Goal: Transaction & Acquisition: Purchase product/service

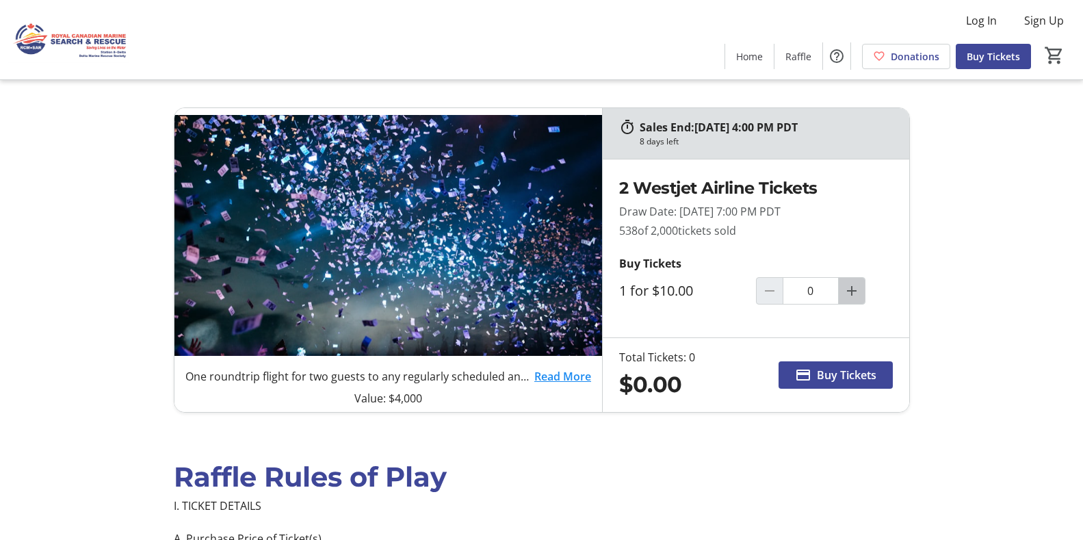
click at [850, 291] on mat-icon "Increment by one" at bounding box center [851, 291] width 16 height 16
type input "3"
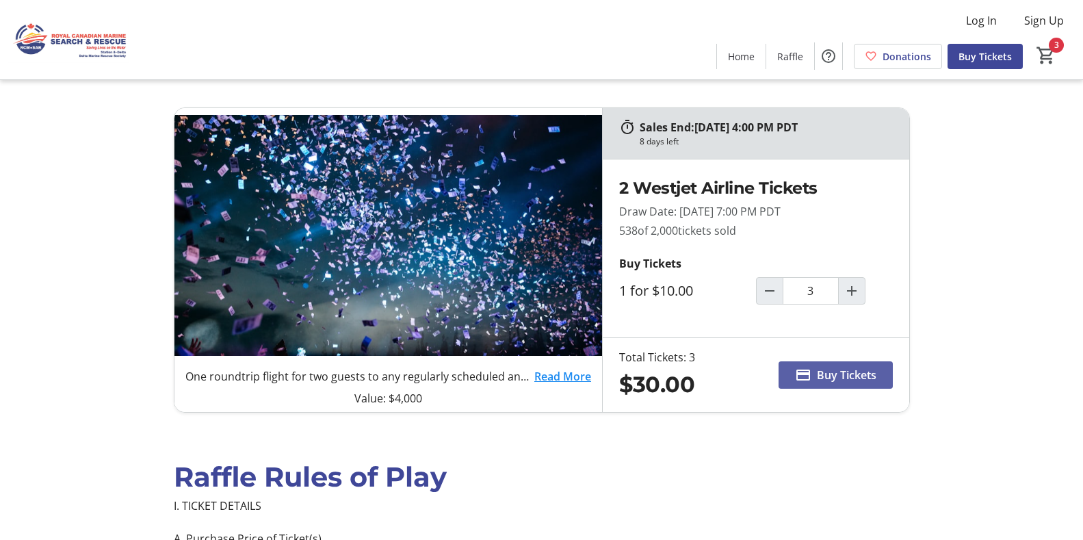
click at [864, 371] on span "Buy Tickets" at bounding box center [847, 375] width 60 height 16
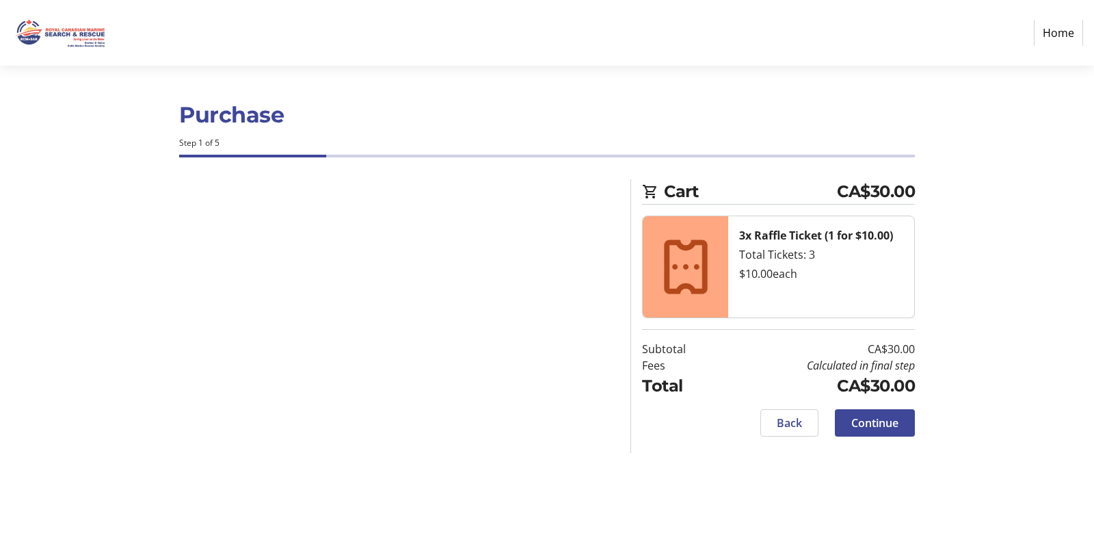
select select "CA"
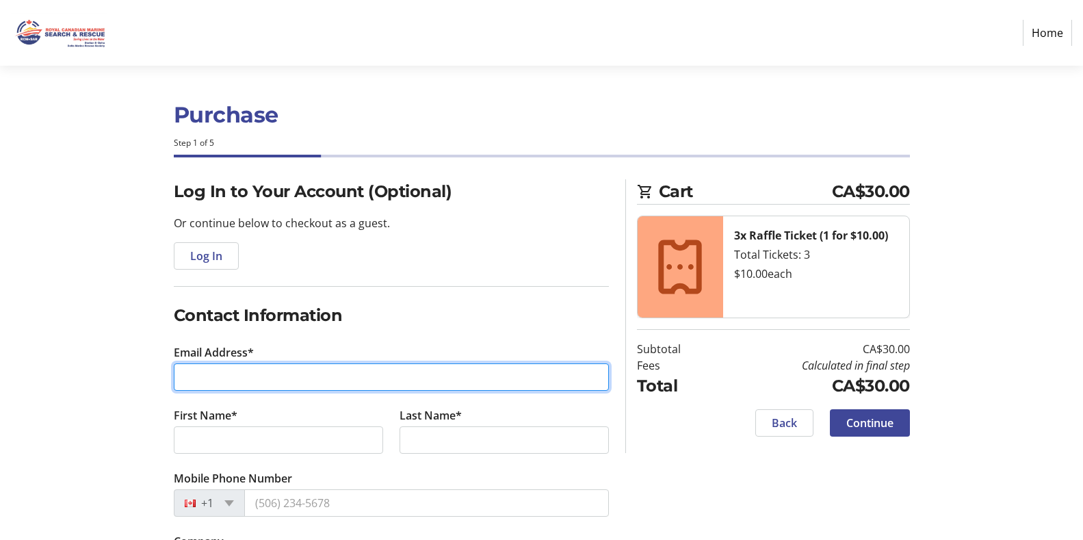
click at [229, 378] on input "Email Address*" at bounding box center [391, 376] width 435 height 27
type input "[EMAIL_ADDRESS][DOMAIN_NAME]"
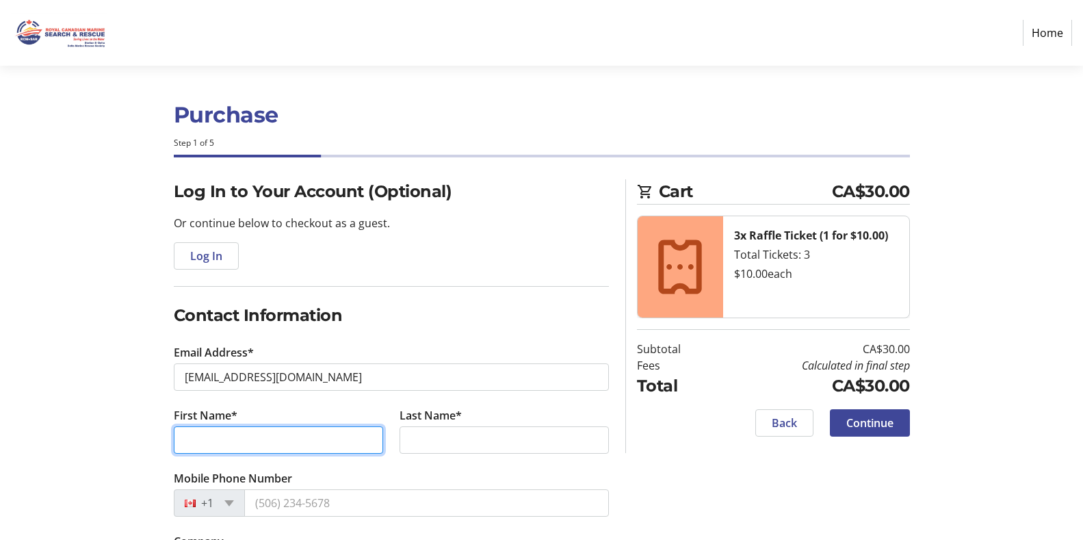
type input "Qamar"
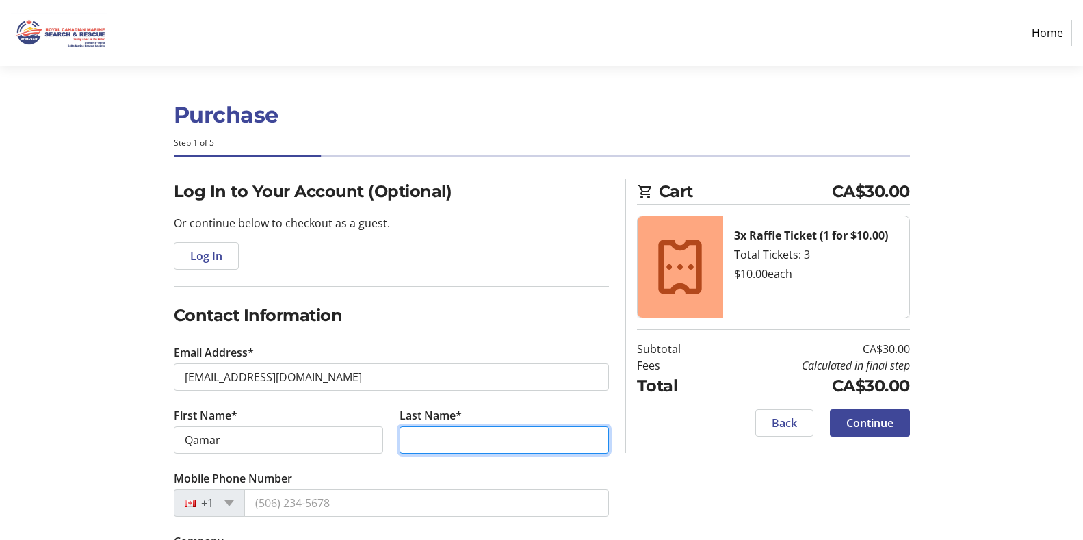
type input "Ahad"
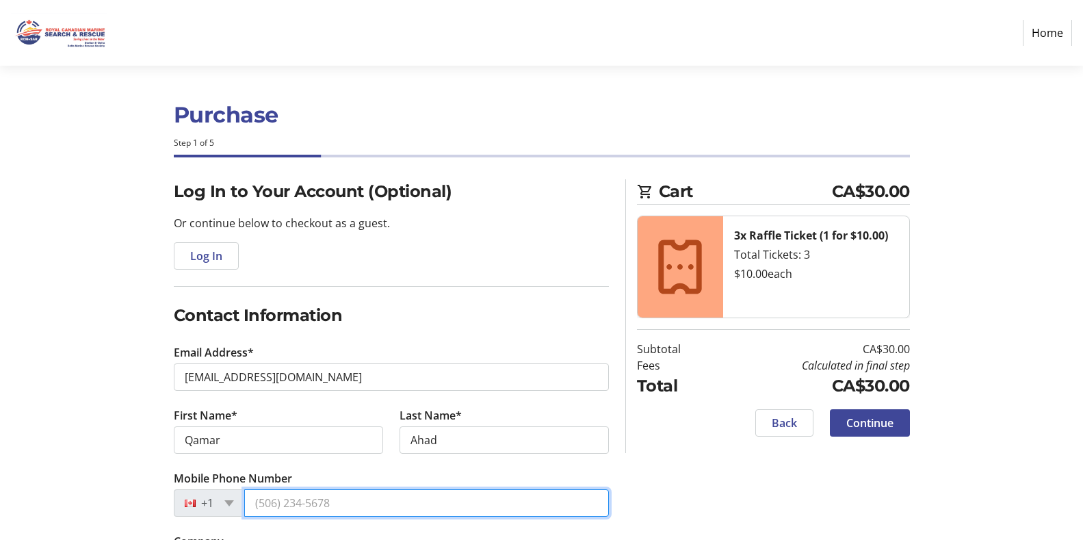
type input "16049285914"
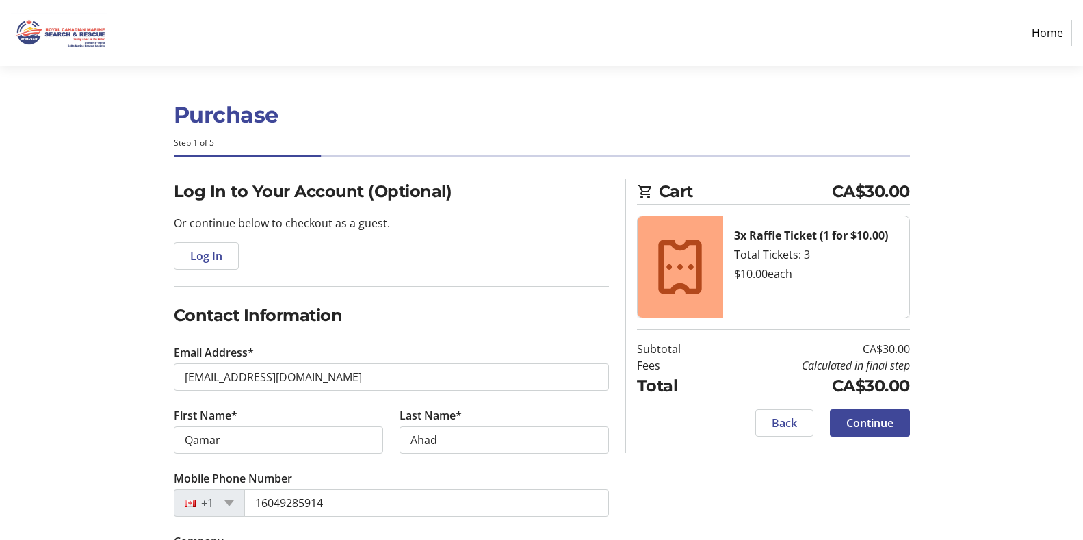
type input "Retired"
type input "[STREET_ADDRESS]"
type input "Delta"
select select "BC"
type input "V4K4Y7"
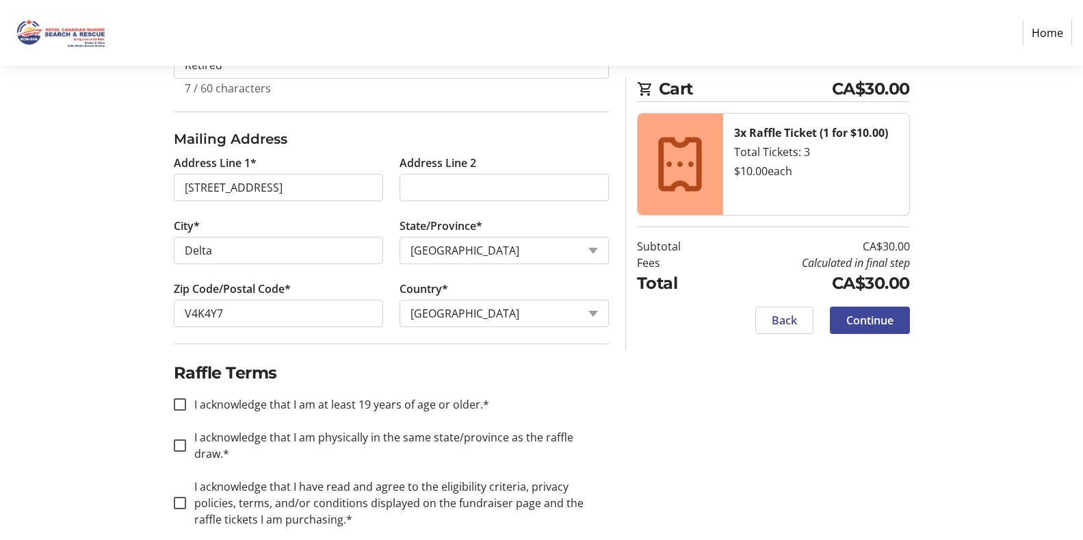
scroll to position [521, 0]
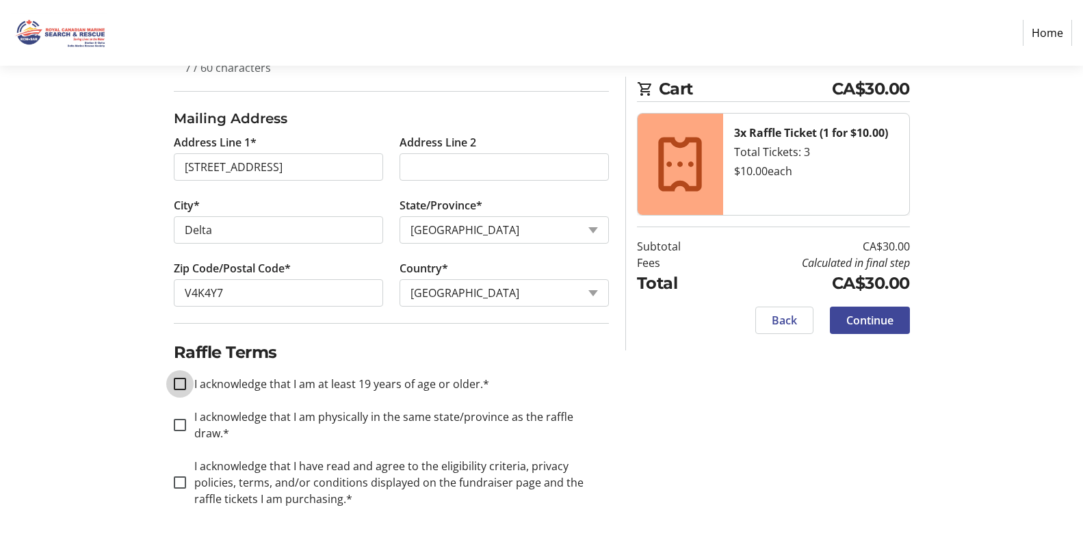
click at [179, 381] on input "I acknowledge that I am at least 19 years of age or older.*" at bounding box center [180, 384] width 12 height 12
checkbox input "true"
click at [181, 425] on input "I acknowledge that I am physically in the same state/province as the raffle dra…" at bounding box center [180, 425] width 12 height 12
checkbox input "true"
click at [178, 481] on input "I acknowledge that I have read and agree to the eligibility criteria, privacy p…" at bounding box center [180, 482] width 12 height 12
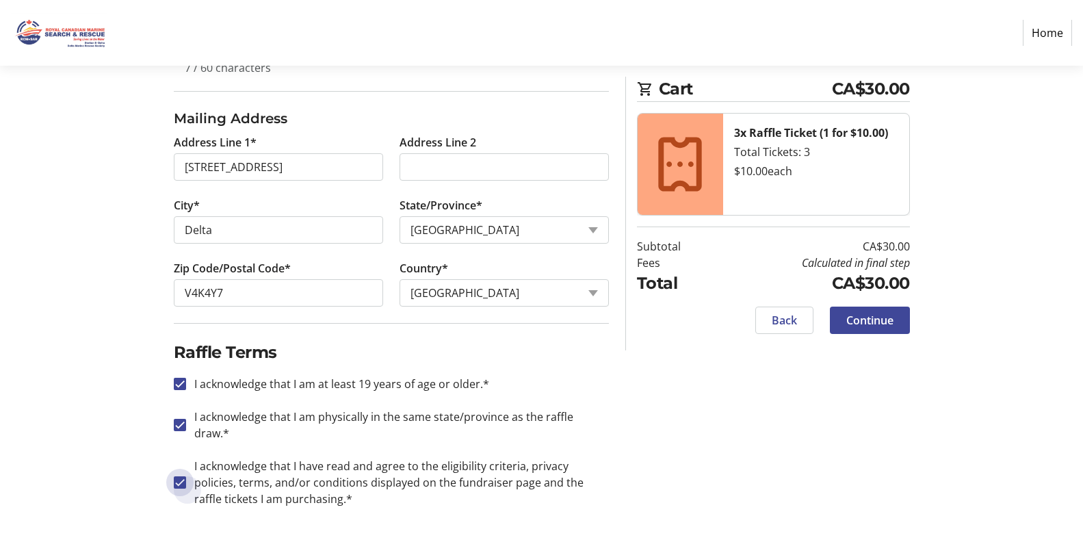
checkbox input "true"
click at [883, 319] on span "Continue" at bounding box center [869, 320] width 47 height 16
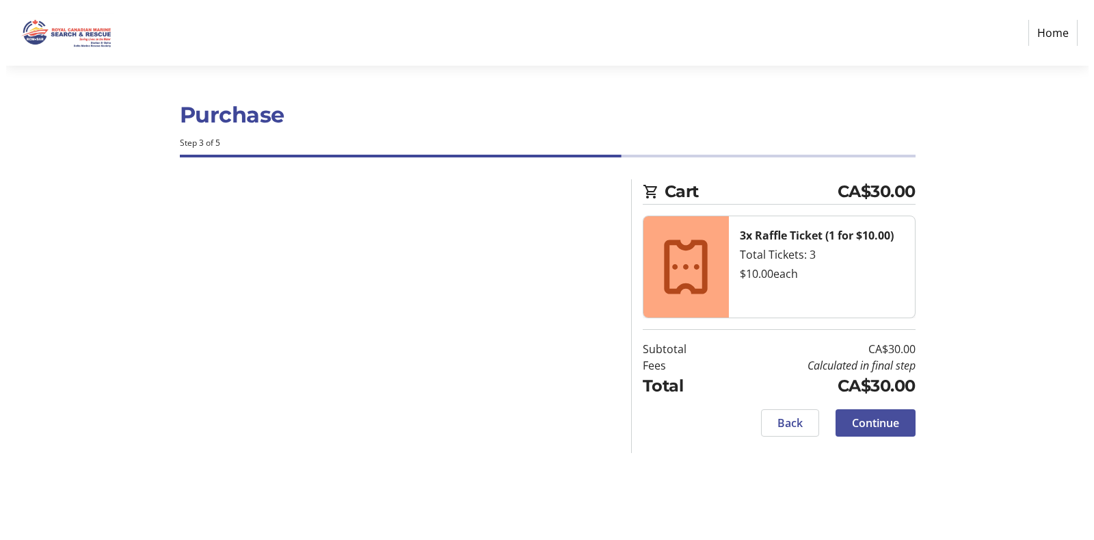
scroll to position [0, 0]
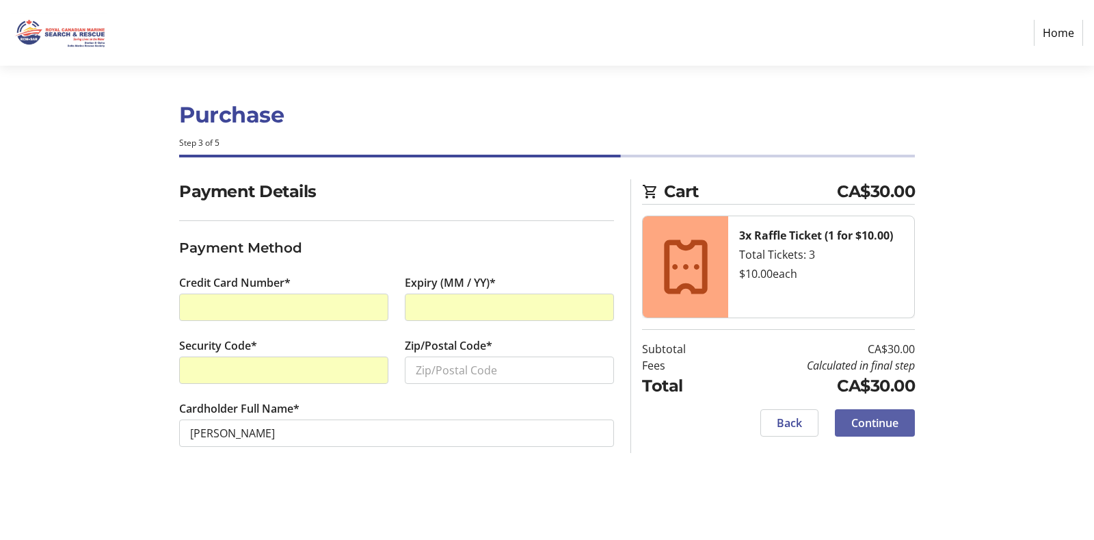
click at [886, 417] on span "Continue" at bounding box center [875, 423] width 47 height 16
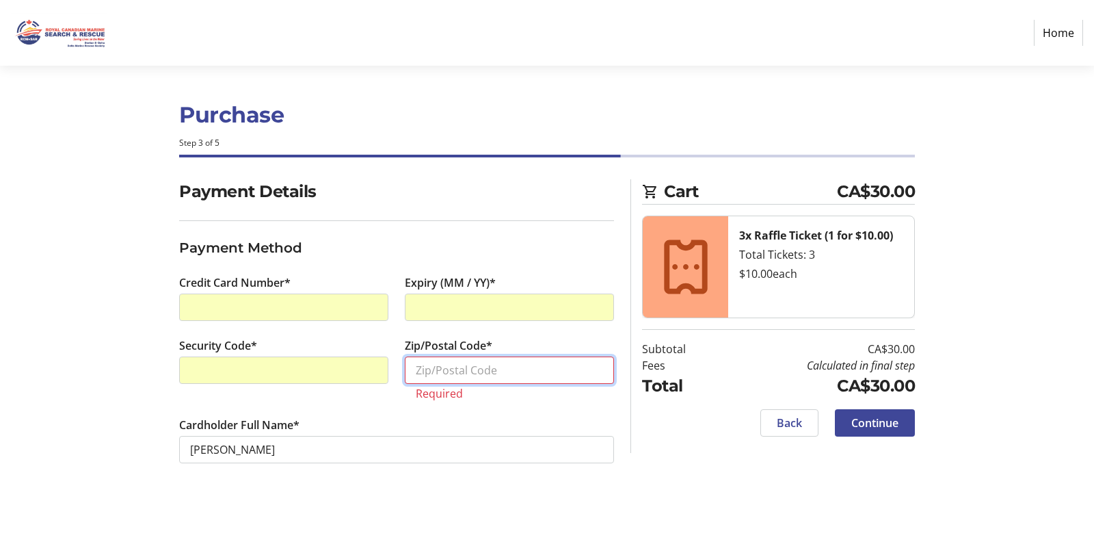
click at [436, 362] on input "Zip/Postal Code*" at bounding box center [509, 369] width 209 height 27
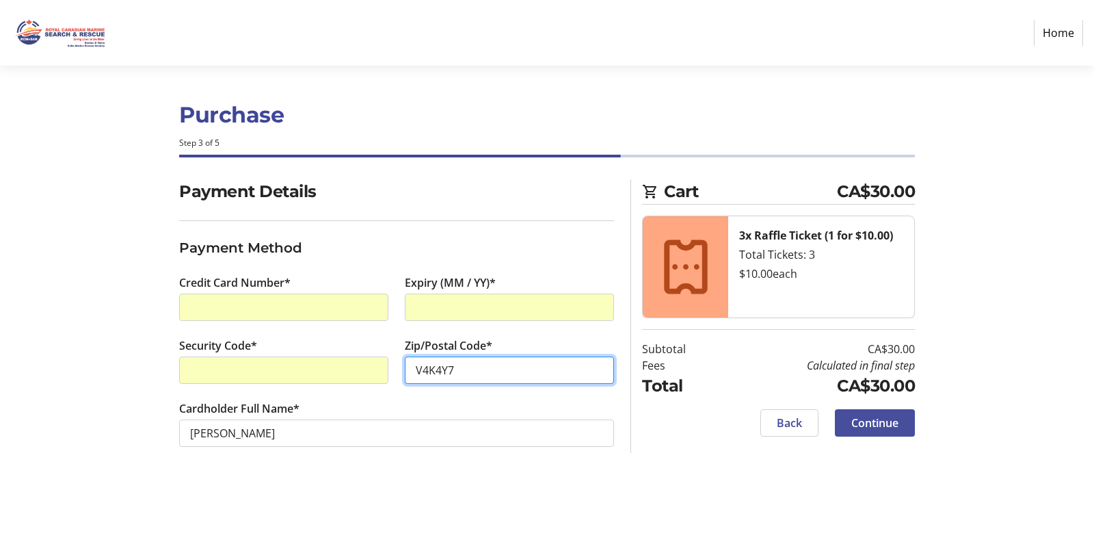
type input "V4K4Y7"
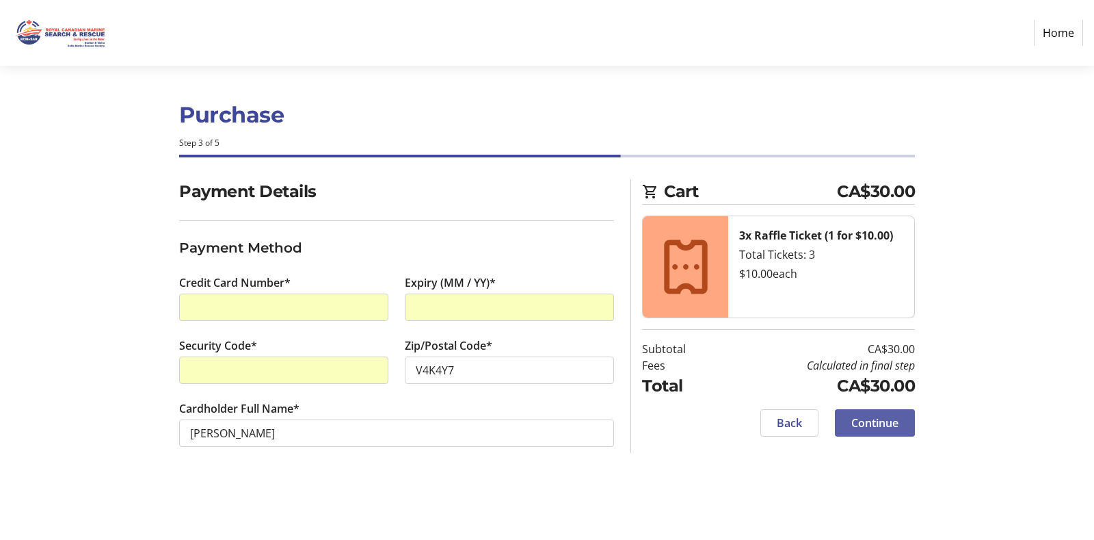
click at [873, 423] on span "Continue" at bounding box center [875, 423] width 47 height 16
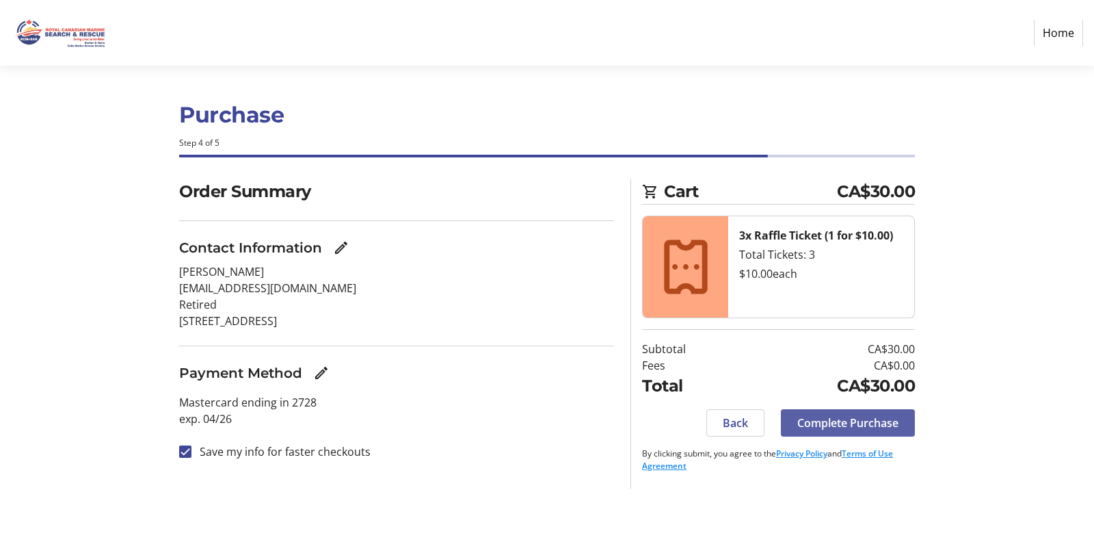
click at [865, 425] on span "Complete Purchase" at bounding box center [848, 423] width 101 height 16
